Goal: Navigation & Orientation: Understand site structure

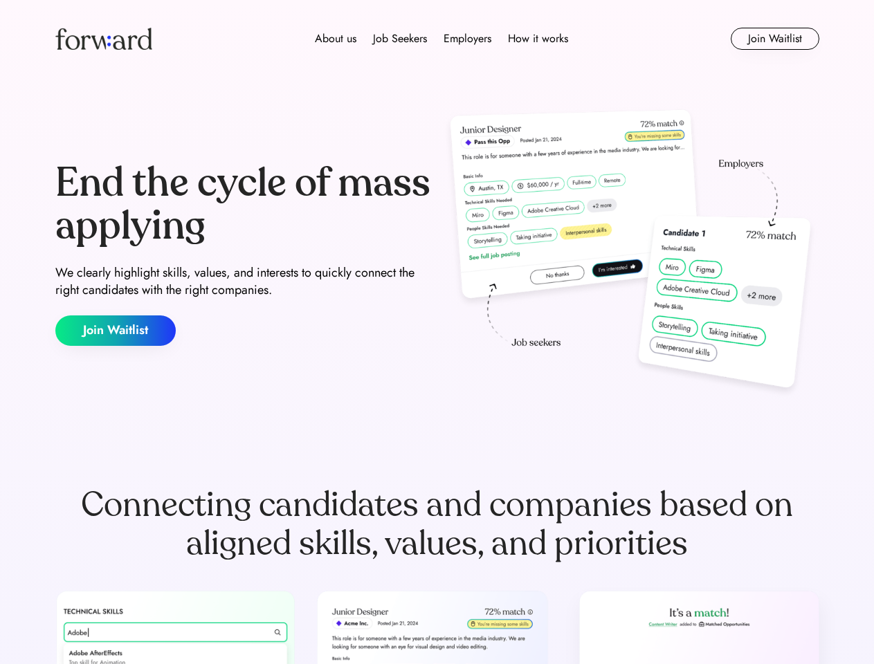
click at [436, 332] on div "End the cycle of mass applying We clearly highlight skills, values, and interes…" at bounding box center [437, 253] width 764 height 297
click at [437, 39] on div "About us Job Seekers Employers How it works" at bounding box center [441, 38] width 545 height 17
click at [104, 39] on img at bounding box center [103, 39] width 97 height 22
click at [441, 39] on div "About us Job Seekers Employers How it works" at bounding box center [441, 38] width 545 height 17
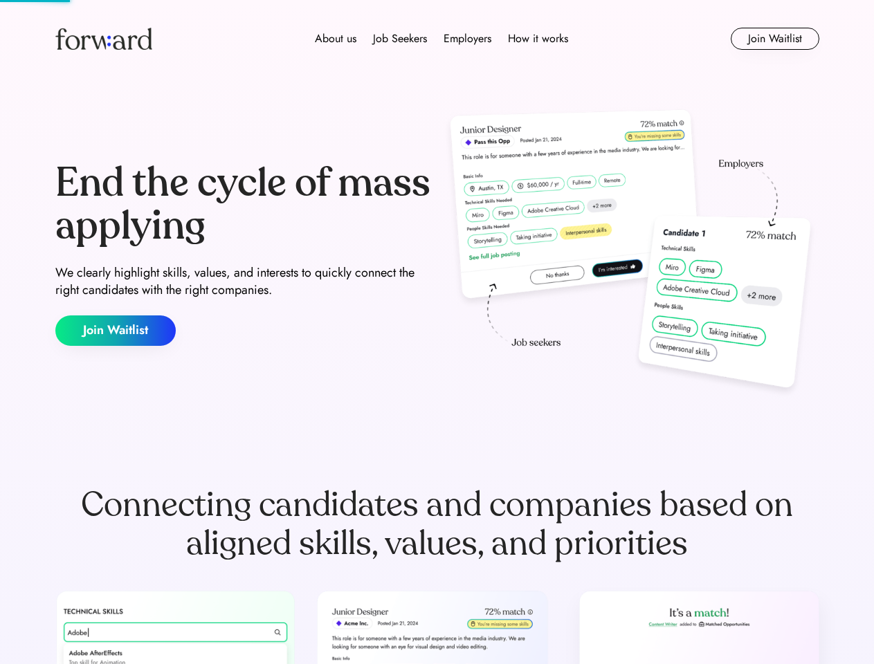
click at [335, 39] on div "About us" at bounding box center [335, 38] width 41 height 17
click at [400, 39] on div "Job Seekers" at bounding box center [400, 38] width 54 height 17
click at [467, 39] on div "Employers" at bounding box center [467, 38] width 48 height 17
click at [537, 39] on div "How it works" at bounding box center [538, 38] width 60 height 17
click at [774, 39] on button "Join Waitlist" at bounding box center [774, 39] width 89 height 22
